Goal: Task Accomplishment & Management: Complete application form

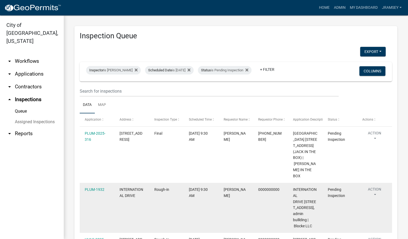
scroll to position [120, 0]
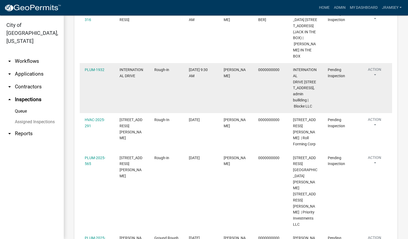
click at [375, 67] on button "Action" at bounding box center [374, 73] width 24 height 13
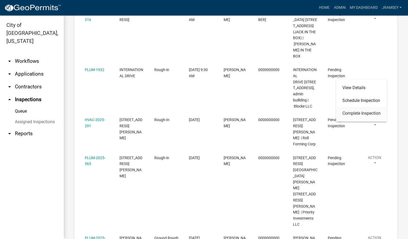
click at [359, 111] on link "Complete Inspection" at bounding box center [361, 113] width 51 height 13
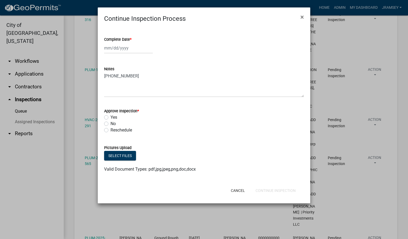
click at [118, 49] on div at bounding box center [128, 48] width 49 height 11
select select "10"
select select "2025"
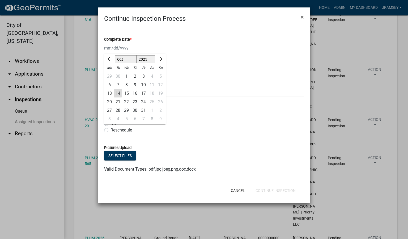
click at [118, 91] on div "14" at bounding box center [118, 93] width 9 height 9
type input "[DATE]"
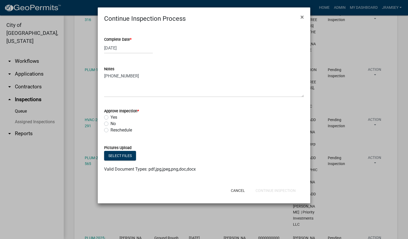
click at [111, 118] on label "Yes" at bounding box center [114, 117] width 7 height 6
click at [111, 117] on input "Yes" at bounding box center [112, 115] width 3 height 3
radio input "true"
click at [267, 188] on button "Continue Inspection" at bounding box center [275, 190] width 49 height 10
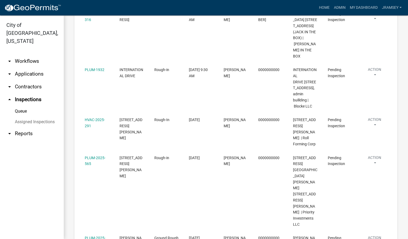
click at [24, 67] on link "arrow_drop_down Applications" at bounding box center [32, 73] width 64 height 13
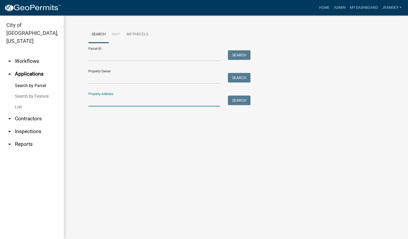
click at [112, 103] on input "Property Address:" at bounding box center [154, 100] width 132 height 11
type input "international"
click at [239, 101] on button "Search" at bounding box center [239, 100] width 23 height 10
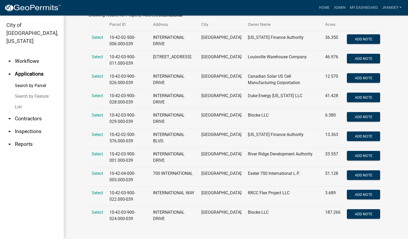
scroll to position [101, 0]
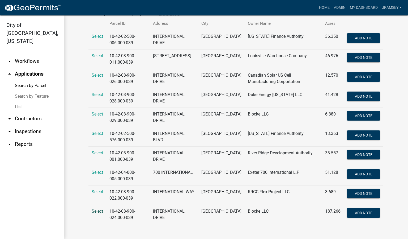
click at [96, 212] on span "Select" at bounding box center [97, 210] width 11 height 5
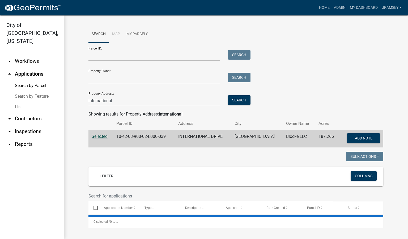
scroll to position [0, 0]
select select "2: 50"
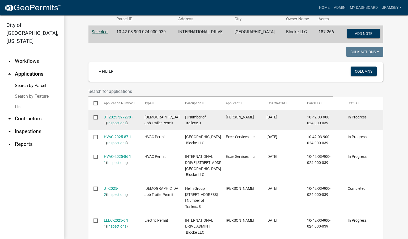
scroll to position [101, 0]
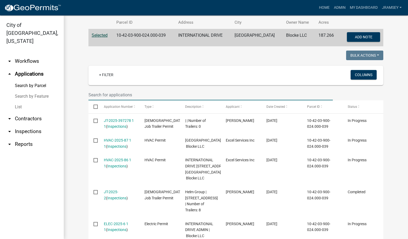
click at [98, 95] on input "text" at bounding box center [210, 94] width 244 height 11
type input "plum"
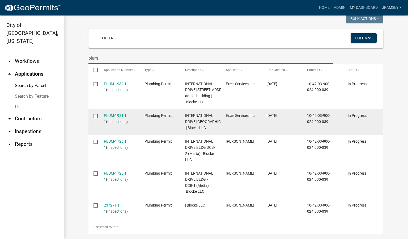
scroll to position [141, 0]
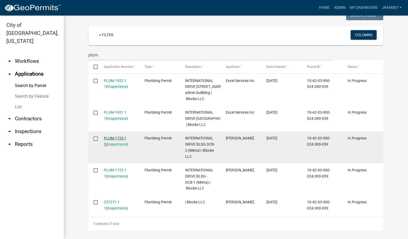
click at [113, 146] on link "PLUM-1726 1 1" at bounding box center [115, 141] width 23 height 10
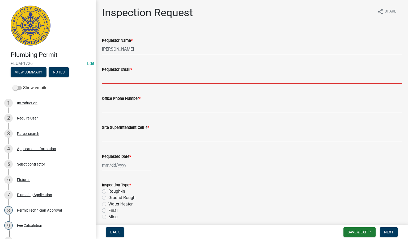
click at [118, 79] on input "Requestor Email *" at bounding box center [252, 78] width 300 height 11
type input "[EMAIL_ADDRESS][DOMAIN_NAME]"
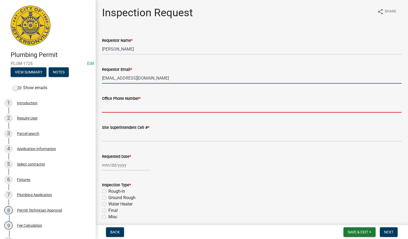
click at [133, 103] on input "Office Phone Number *" at bounding box center [252, 106] width 300 height 11
type input "0000000000"
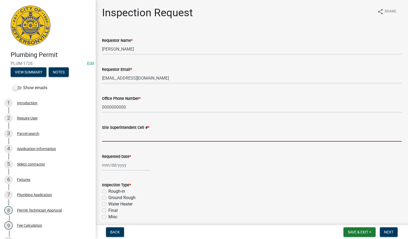
click at [131, 136] on input "Site Superintendent Cell # *" at bounding box center [252, 135] width 300 height 11
type input "0000000000"
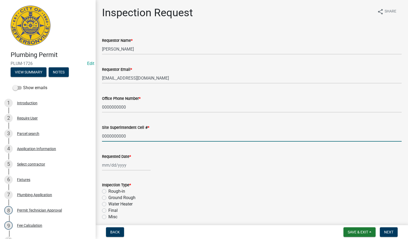
click at [114, 163] on div at bounding box center [126, 164] width 49 height 11
select select "10"
select select "2025"
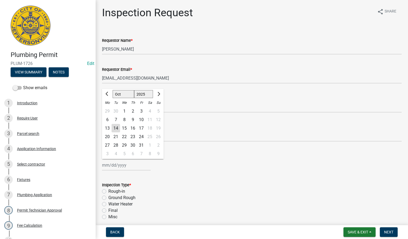
click at [117, 129] on div "14" at bounding box center [116, 128] width 9 height 9
type input "[DATE]"
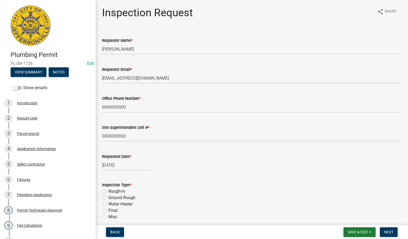
click at [108, 190] on label "Rough-in" at bounding box center [116, 191] width 17 height 6
click at [108, 190] on input "Rough-in" at bounding box center [109, 189] width 3 height 3
radio input "true"
click at [388, 231] on span "Next" at bounding box center [388, 232] width 9 height 4
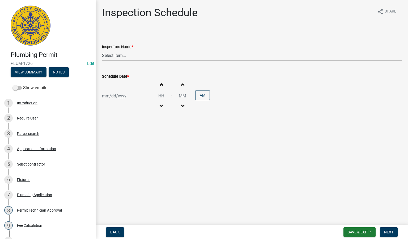
click at [113, 57] on select "Select Item... [PERSON_NAME] ([PERSON_NAME]) [PERSON_NAME] ([PERSON_NAME]) mkru…" at bounding box center [252, 55] width 300 height 11
select select "13c97fbc-c819-4cee-844a-0db3d3c4db95"
click at [102, 50] on select "Select Item... [PERSON_NAME] ([PERSON_NAME]) [PERSON_NAME] ([PERSON_NAME]) mkru…" at bounding box center [252, 55] width 300 height 11
click at [119, 93] on div at bounding box center [126, 95] width 49 height 11
select select "10"
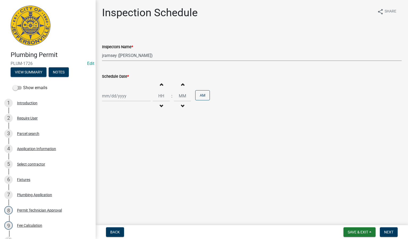
select select "2025"
click at [113, 141] on div "14" at bounding box center [116, 141] width 9 height 9
type input "[DATE]"
click at [389, 232] on span "Next" at bounding box center [388, 232] width 9 height 4
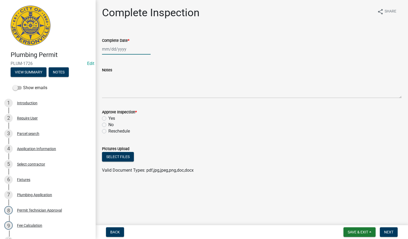
select select "10"
select select "2025"
click at [115, 49] on div "[PERSON_NAME] Feb Mar Apr [PERSON_NAME][DATE] Oct Nov [DATE] 1526 1527 1528 152…" at bounding box center [126, 49] width 49 height 11
click at [117, 93] on div "14" at bounding box center [116, 94] width 9 height 9
type input "[DATE]"
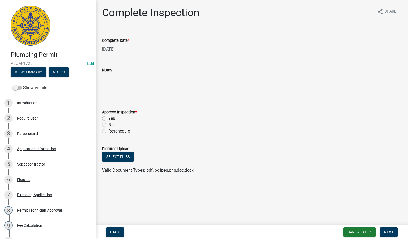
click at [108, 118] on label "Yes" at bounding box center [111, 118] width 7 height 6
click at [108, 118] on input "Yes" at bounding box center [109, 116] width 3 height 3
radio input "true"
click at [391, 230] on span "Next" at bounding box center [388, 232] width 9 height 4
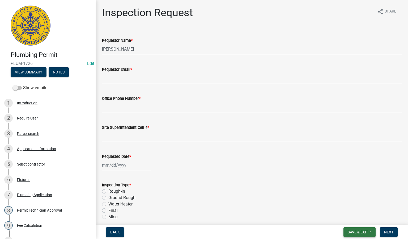
click at [359, 232] on span "Save & Exit" at bounding box center [358, 232] width 20 height 4
click at [354, 218] on button "Save & Exit" at bounding box center [354, 218] width 43 height 13
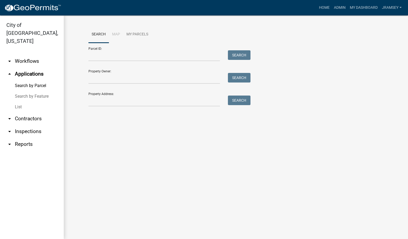
click at [34, 125] on link "arrow_drop_down Inspections" at bounding box center [32, 131] width 64 height 13
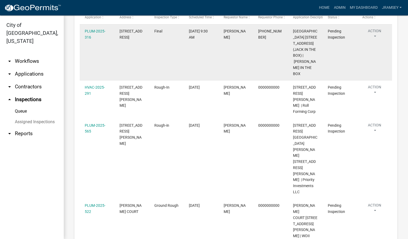
scroll to position [104, 0]
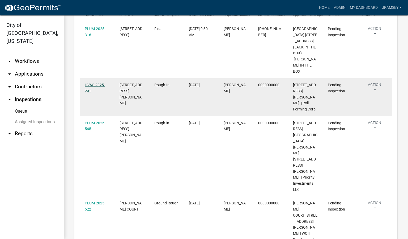
click at [98, 83] on link "HVAC-2025-291" at bounding box center [95, 88] width 20 height 10
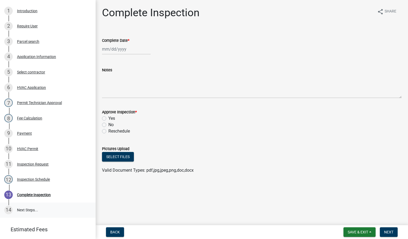
scroll to position [120, 0]
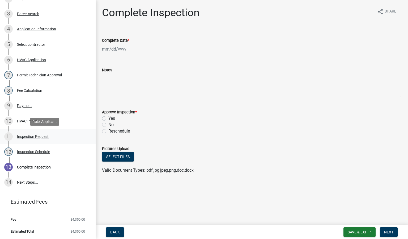
click at [34, 137] on div "Inspection Request" at bounding box center [33, 136] width 32 height 4
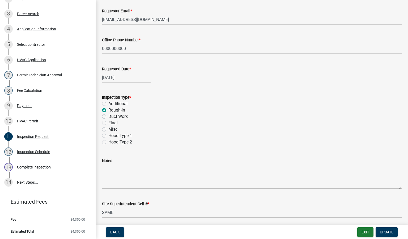
scroll to position [78, 0]
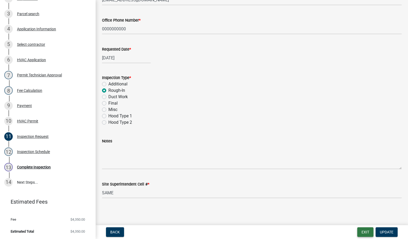
click at [369, 231] on button "Exit" at bounding box center [365, 232] width 16 height 10
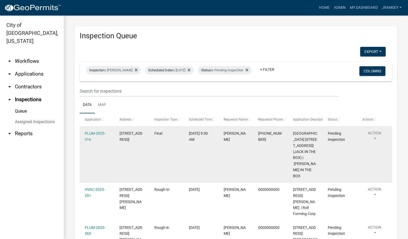
scroll to position [40, 0]
